Goal: Task Accomplishment & Management: Manage account settings

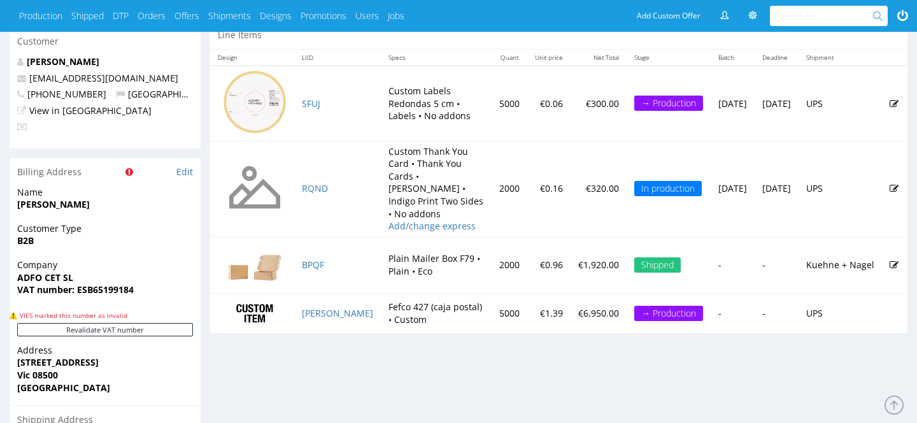
scroll to position [674, 0]
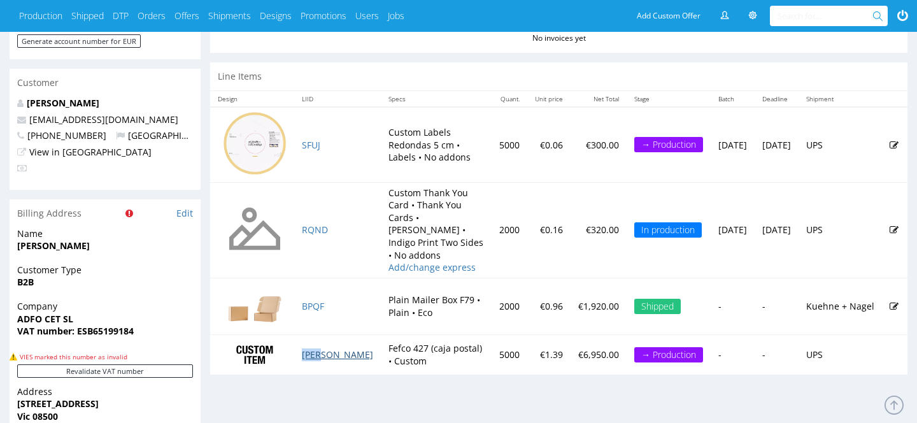
click at [316, 348] on link "[PERSON_NAME]" at bounding box center [337, 354] width 71 height 12
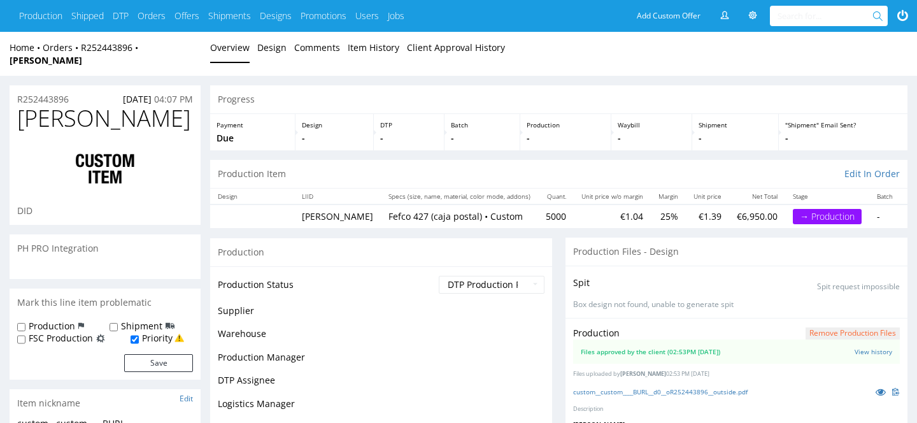
scroll to position [216, 0]
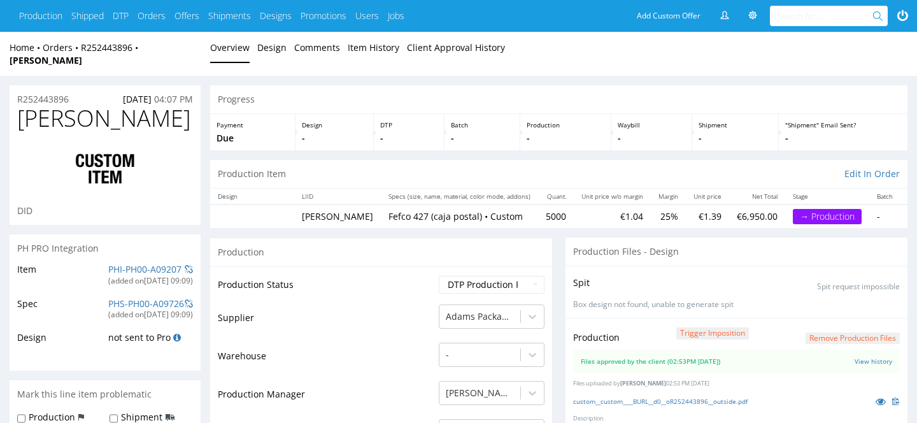
click at [158, 262] on td "PHI-PH00-A09207 (added on [DATE] 09:09 )" at bounding box center [149, 279] width 88 height 34
click at [149, 263] on link "PHI-PH00-A09207" at bounding box center [144, 269] width 73 height 12
